Goal: Task Accomplishment & Management: Complete application form

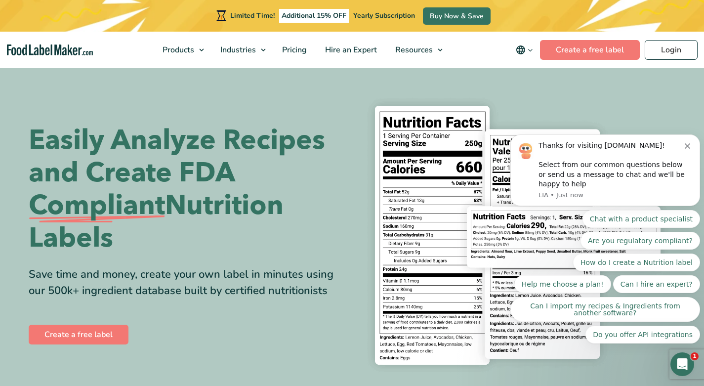
click at [685, 147] on icon "Dismiss notification" at bounding box center [687, 145] width 5 height 5
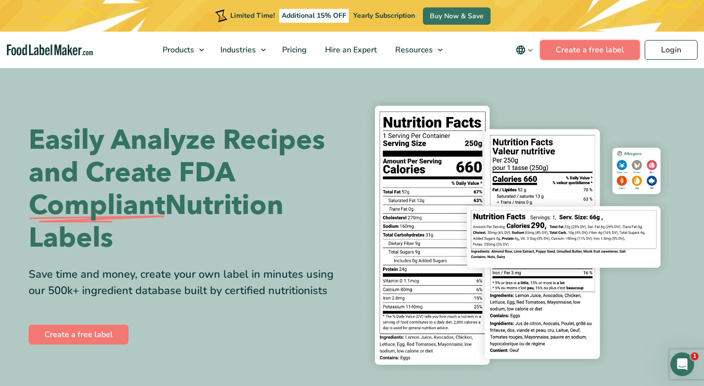
click at [615, 52] on link "Create a free label" at bounding box center [590, 50] width 100 height 20
